Goal: Task Accomplishment & Management: Manage account settings

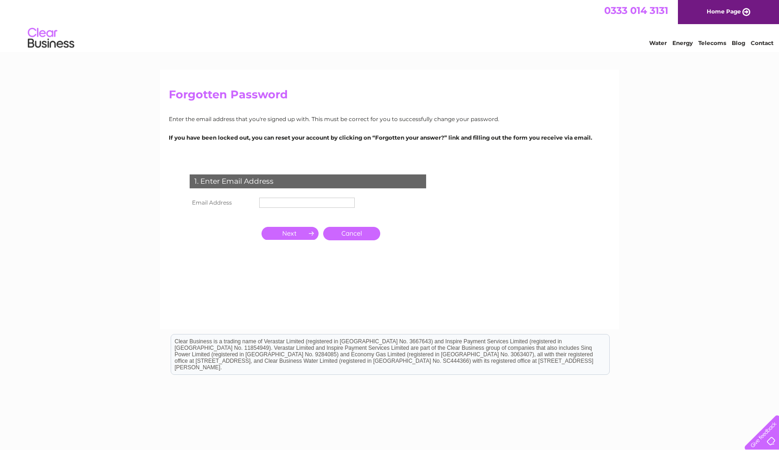
click at [315, 199] on input "text" at bounding box center [307, 203] width 96 height 10
click at [255, 0] on div "0333 014 3131 Home Page" at bounding box center [389, 12] width 779 height 24
click at [333, 201] on input "edenflowersburford" at bounding box center [307, 203] width 96 height 10
type input "[EMAIL_ADDRESS][DOMAIN_NAME]"
click at [305, 235] on input "button" at bounding box center [290, 234] width 57 height 13
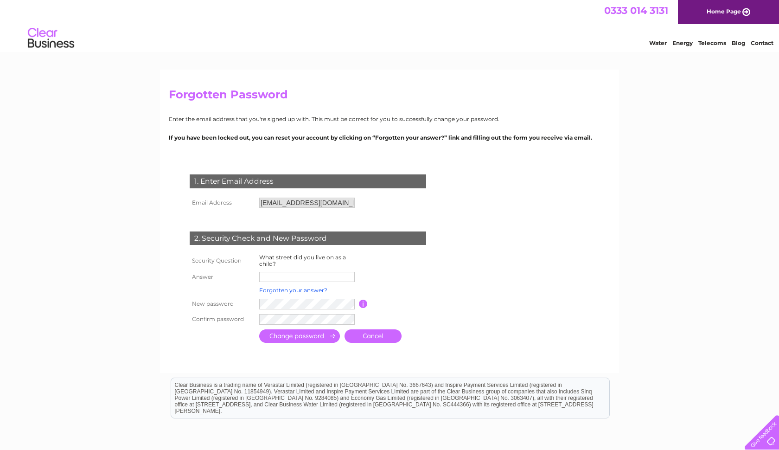
click at [299, 277] on input "text" at bounding box center [307, 277] width 96 height 10
type input "Tuffley Crescent"
click at [396, 316] on td at bounding box center [349, 320] width 185 height 16
click at [313, 337] on input "submit" at bounding box center [299, 335] width 81 height 13
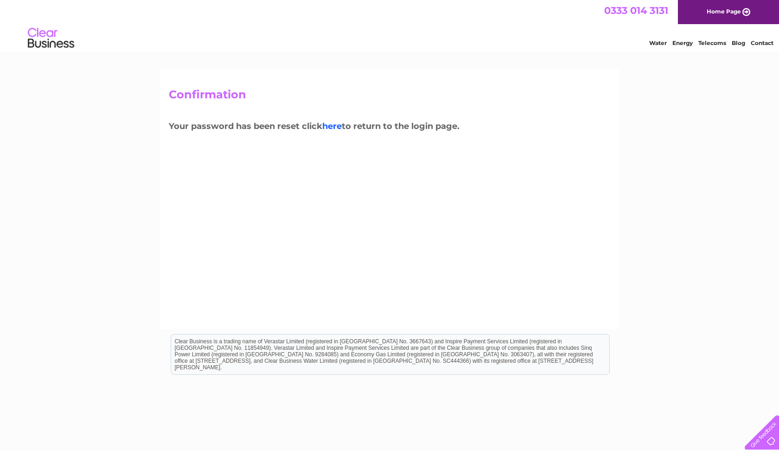
click at [333, 122] on link "here" at bounding box center [331, 126] width 19 height 10
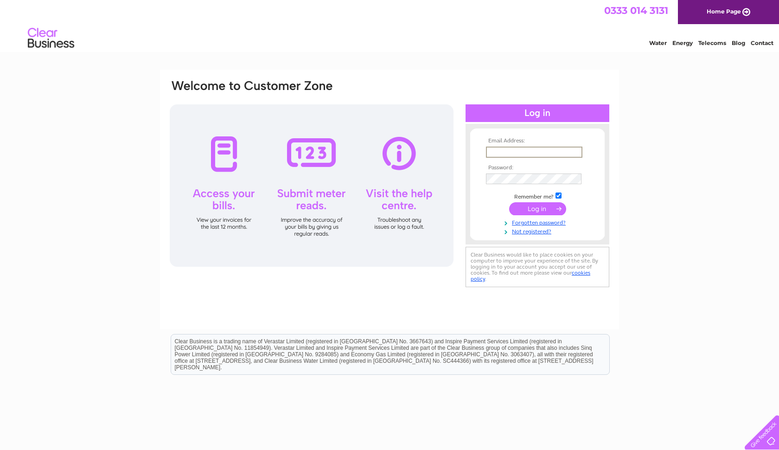
type input "edenflowersburford@hotmail.co.uk"
click at [537, 208] on input "submit" at bounding box center [537, 207] width 57 height 13
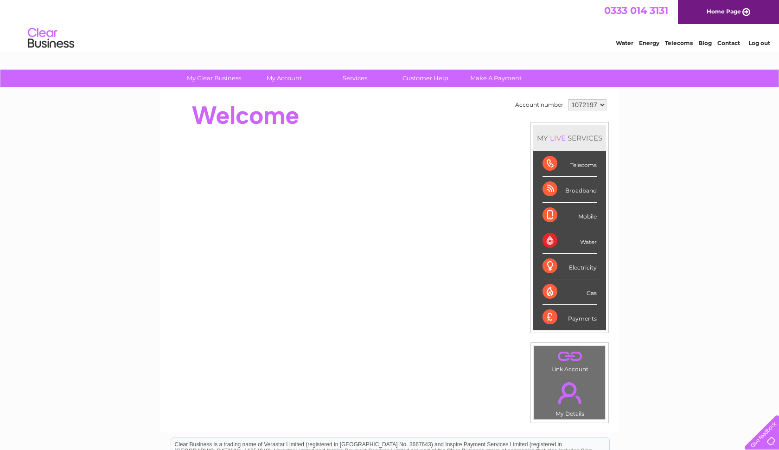
click at [548, 189] on div "Broadband" at bounding box center [570, 190] width 54 height 26
click at [556, 168] on div "Telecoms" at bounding box center [570, 164] width 54 height 26
click at [682, 41] on link "Telecoms" at bounding box center [679, 42] width 28 height 7
click at [549, 196] on div "Broadband" at bounding box center [570, 190] width 54 height 26
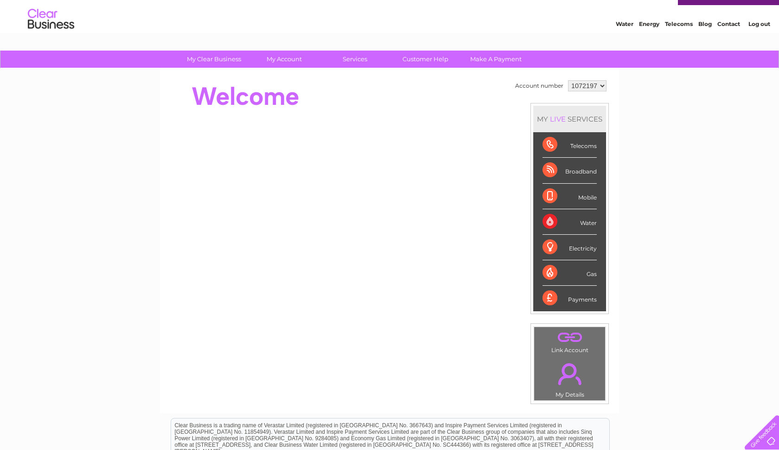
scroll to position [19, 0]
click at [552, 198] on div "Mobile" at bounding box center [570, 196] width 54 height 26
click at [592, 200] on div "Mobile" at bounding box center [570, 196] width 54 height 26
click at [553, 217] on div "Water" at bounding box center [570, 222] width 54 height 26
